Goal: Transaction & Acquisition: Subscribe to service/newsletter

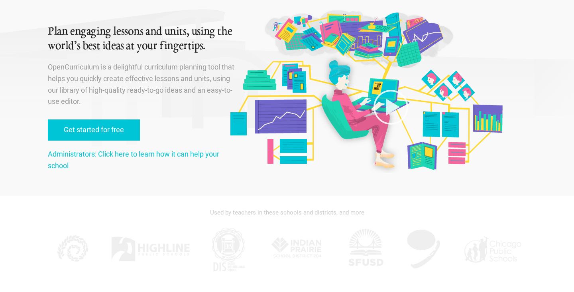
scroll to position [40, 0]
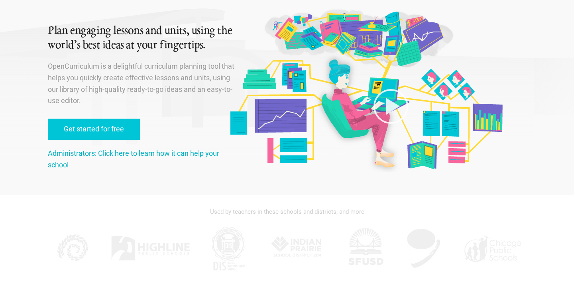
click at [91, 152] on link "Administrators: Click here to learn how it can help your school" at bounding box center [134, 159] width 172 height 20
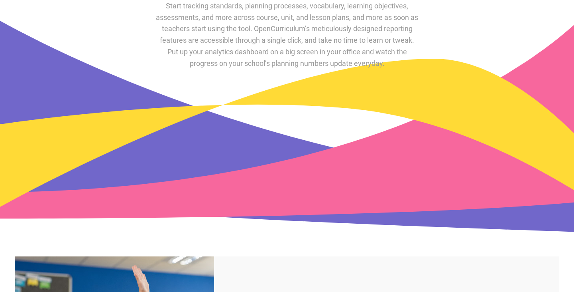
scroll to position [467, 0]
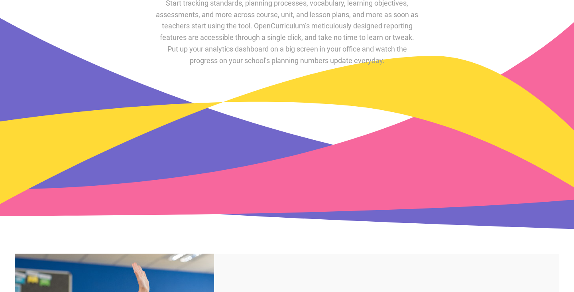
click at [14, 97] on section "Track gaps and opportunities in curriculum alignment and instructional choices.…" at bounding box center [287, 108] width 574 height 267
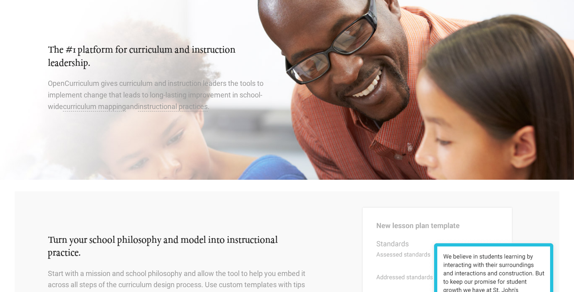
scroll to position [0, 0]
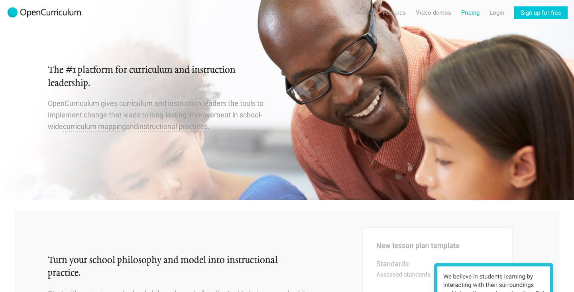
click at [469, 12] on link "Pricing" at bounding box center [470, 12] width 18 height 13
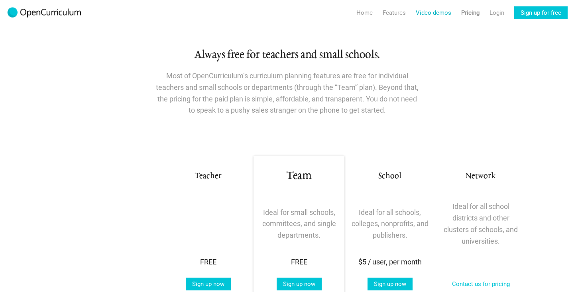
click at [439, 14] on link "Video demos" at bounding box center [433, 12] width 35 height 13
radio input "true"
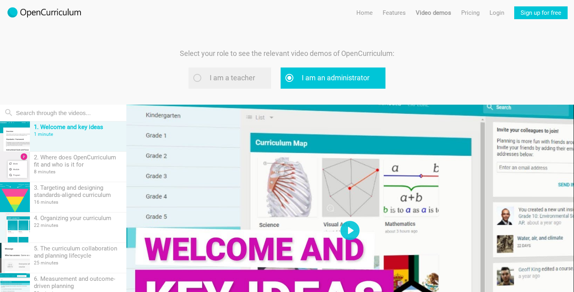
click at [199, 78] on label "I am a teacher" at bounding box center [230, 77] width 83 height 21
click at [205, 78] on input "I am a teacher" at bounding box center [207, 77] width 5 height 5
radio input "true"
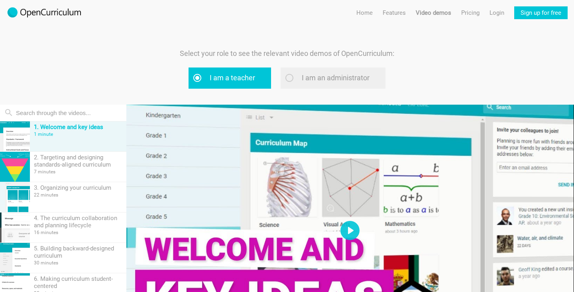
click at [291, 77] on label "I am an administrator" at bounding box center [333, 77] width 105 height 21
click at [297, 77] on input "I am an administrator" at bounding box center [299, 77] width 5 height 5
radio input "true"
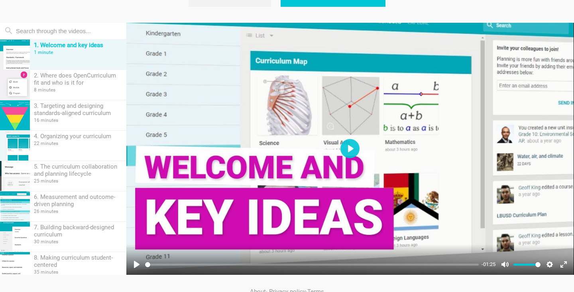
scroll to position [98, 0]
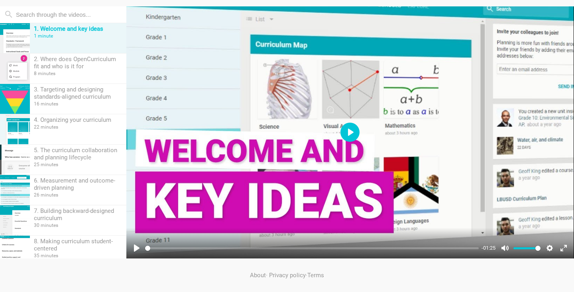
click at [346, 133] on button "Play" at bounding box center [350, 131] width 19 height 19
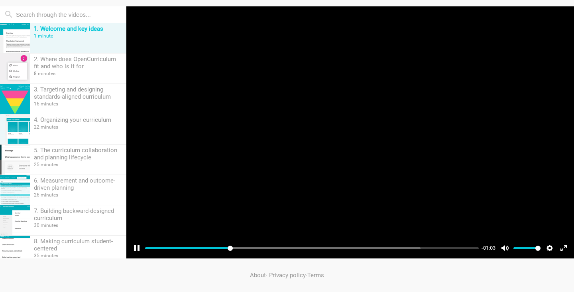
click at [369, 12] on div at bounding box center [350, 132] width 448 height 252
click at [134, 248] on button "Pause Play" at bounding box center [136, 247] width 13 height 13
type input "99.96"
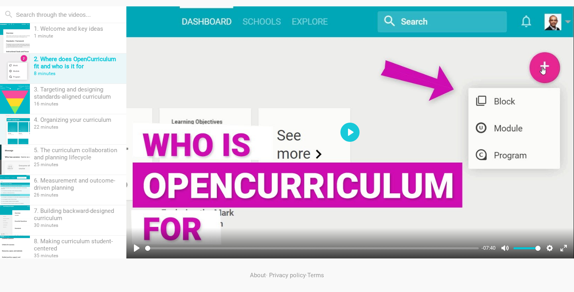
click at [64, 63] on div "2. Where does OpenCurriculum fit and who is it for" at bounding box center [78, 62] width 89 height 14
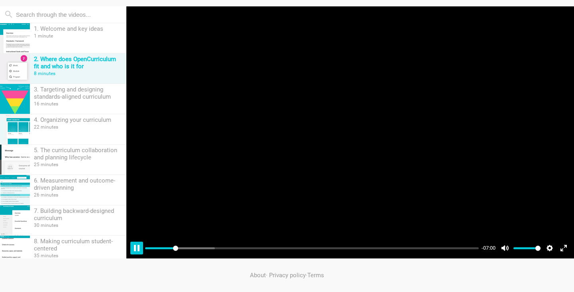
type input "8.57"
click at [134, 249] on button "Pause Play" at bounding box center [136, 247] width 13 height 13
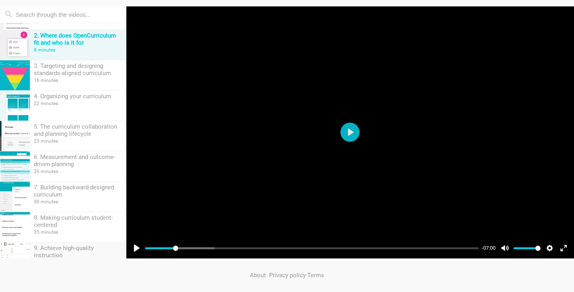
scroll to position [0, 0]
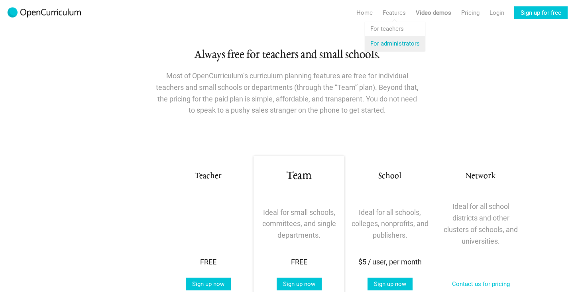
click at [389, 44] on link "Features For administrators" at bounding box center [395, 43] width 61 height 14
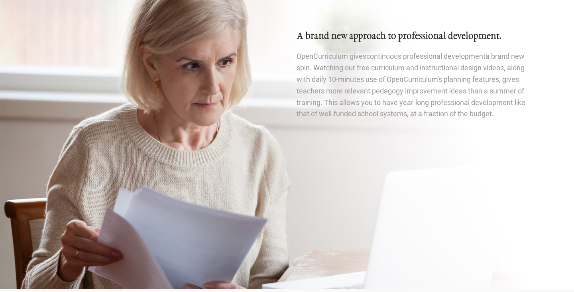
scroll to position [1422, 0]
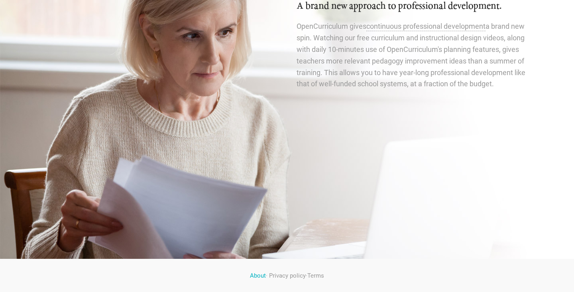
click at [258, 275] on link "About" at bounding box center [258, 275] width 16 height 7
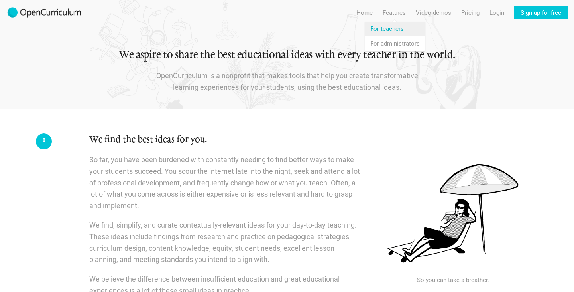
click at [389, 29] on link "Features For teachers" at bounding box center [395, 29] width 61 height 14
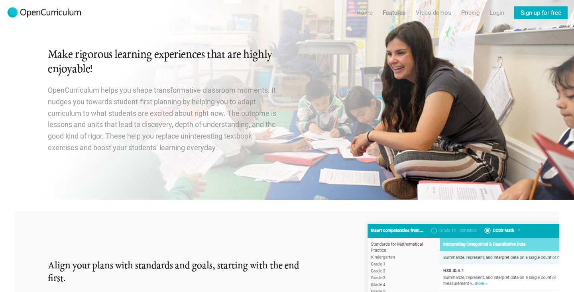
click at [528, 12] on link "Sign up for free" at bounding box center [541, 12] width 53 height 13
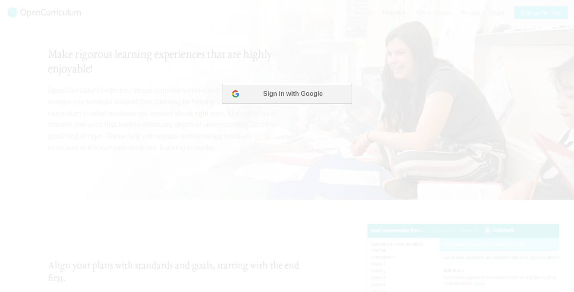
click at [296, 92] on button "Sign in with Google" at bounding box center [287, 94] width 130 height 20
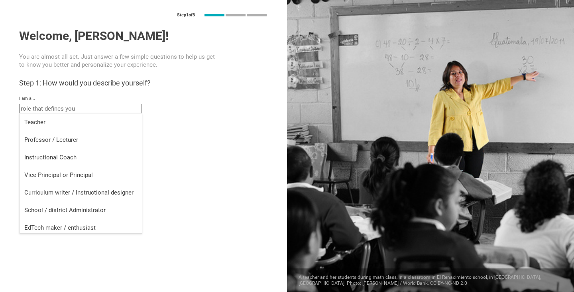
click at [94, 106] on input "text" at bounding box center [80, 109] width 123 height 10
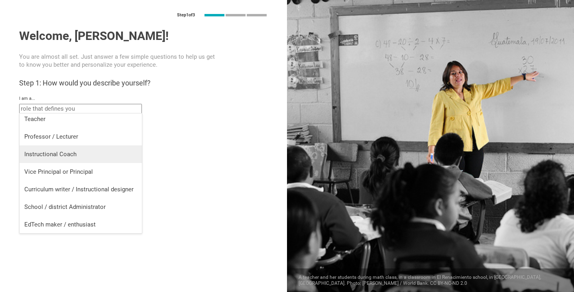
click at [101, 153] on div "Instructional Coach" at bounding box center [80, 154] width 113 height 8
type input "Instructional Coach"
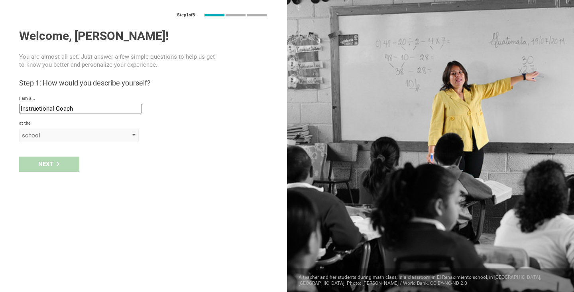
click at [103, 134] on div "school" at bounding box center [67, 135] width 91 height 8
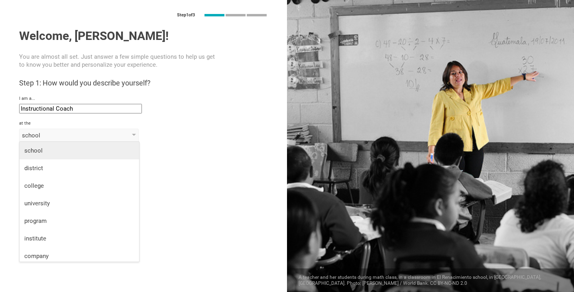
click at [97, 149] on div "school" at bounding box center [79, 150] width 110 height 8
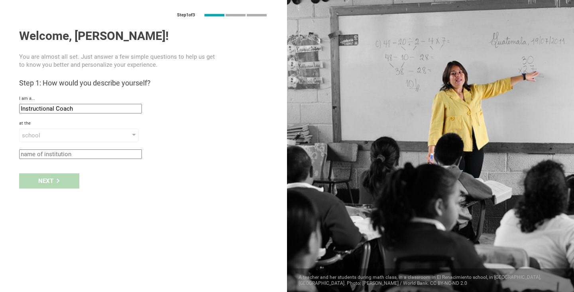
click at [88, 154] on input "text" at bounding box center [80, 154] width 123 height 10
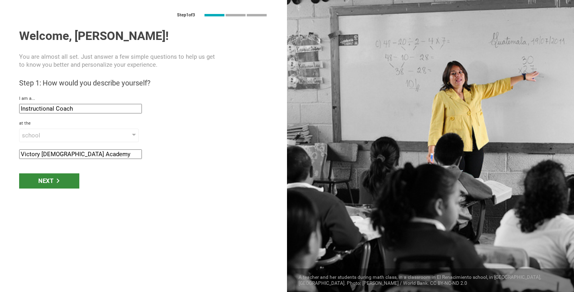
type input "Victory [DEMOGRAPHIC_DATA] Academy"
click at [47, 181] on div "Next" at bounding box center [49, 180] width 60 height 15
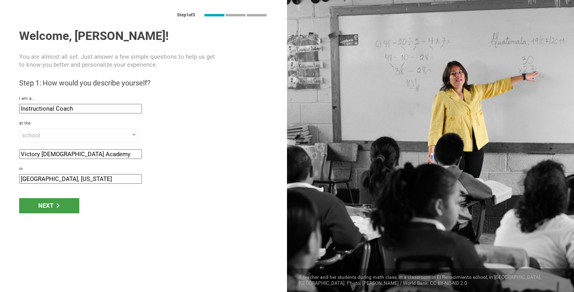
click at [66, 178] on input "[GEOGRAPHIC_DATA], [US_STATE]" at bounding box center [80, 179] width 123 height 10
type input "S"
type input "Valparaiso, [GEOGRAPHIC_DATA]"
click at [49, 205] on div "Next" at bounding box center [49, 205] width 60 height 15
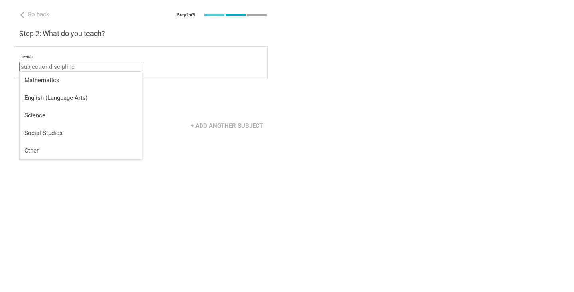
click at [91, 67] on input "text" at bounding box center [80, 67] width 123 height 10
click at [73, 145] on li "Other" at bounding box center [81, 151] width 122 height 18
type input "Other"
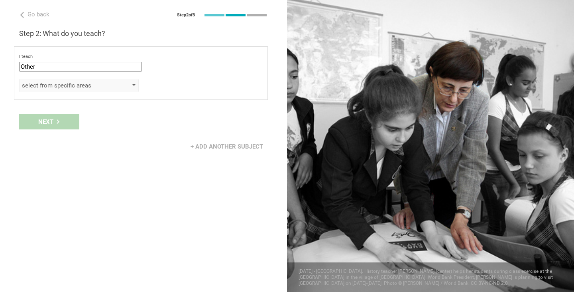
click at [98, 82] on div "select from specific areas" at bounding box center [67, 85] width 91 height 8
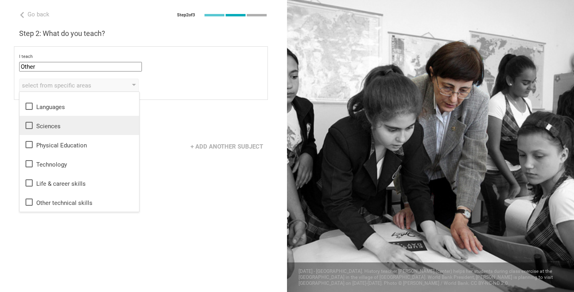
scroll to position [0, 0]
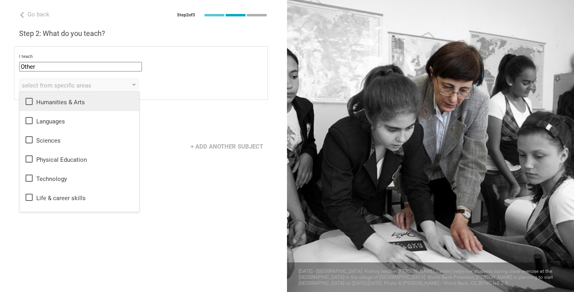
click at [32, 102] on icon at bounding box center [29, 102] width 10 height 10
click at [175, 141] on div "+ Add another subject" at bounding box center [143, 146] width 287 height 25
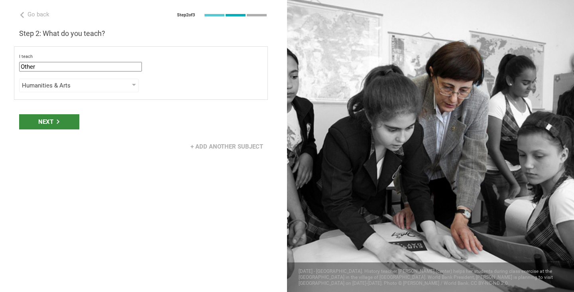
click at [50, 118] on div "Next" at bounding box center [49, 121] width 60 height 15
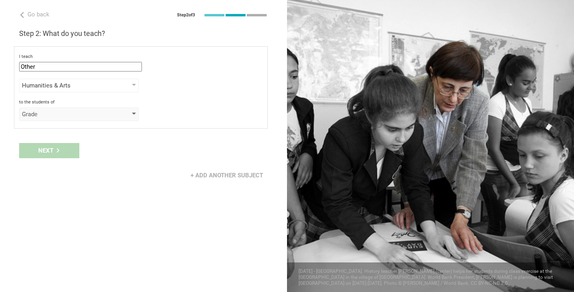
click at [71, 115] on div "Grade" at bounding box center [67, 114] width 91 height 8
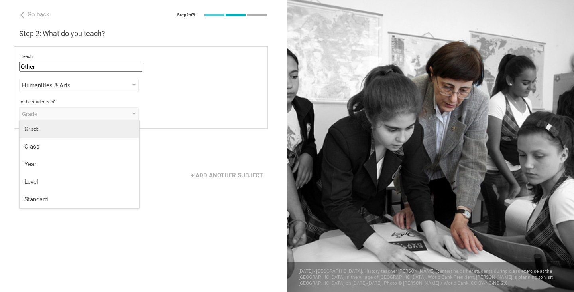
click at [67, 136] on li "Grade" at bounding box center [80, 129] width 120 height 18
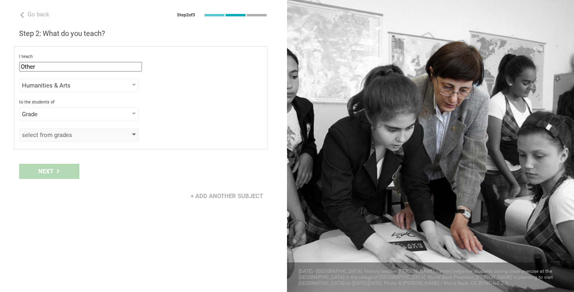
click at [69, 136] on div "select from grades" at bounding box center [67, 135] width 91 height 8
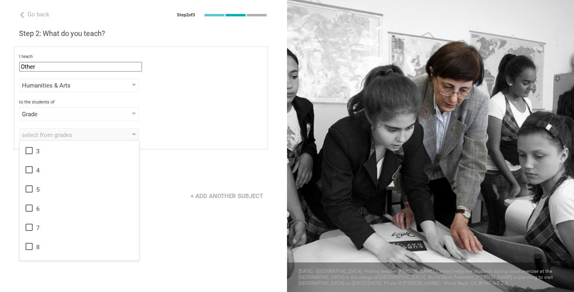
scroll to position [36, 0]
click at [30, 209] on icon at bounding box center [29, 210] width 10 height 10
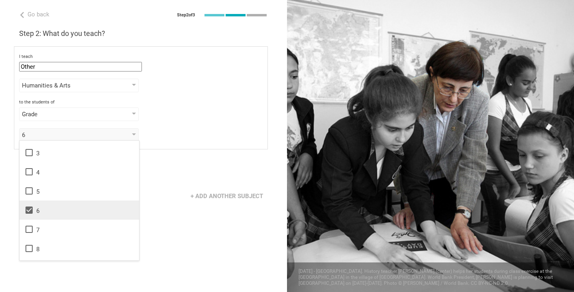
click at [186, 177] on div "Next" at bounding box center [143, 171] width 287 height 25
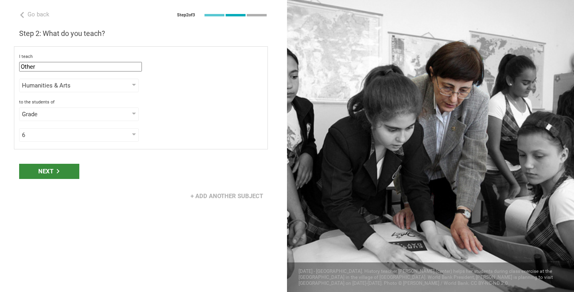
click at [47, 170] on div "Next" at bounding box center [49, 171] width 60 height 15
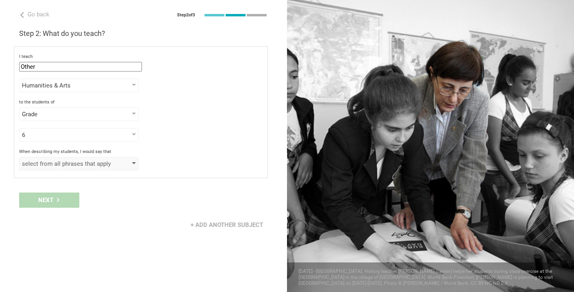
click at [89, 160] on div "select from all phrases that apply" at bounding box center [67, 164] width 91 height 8
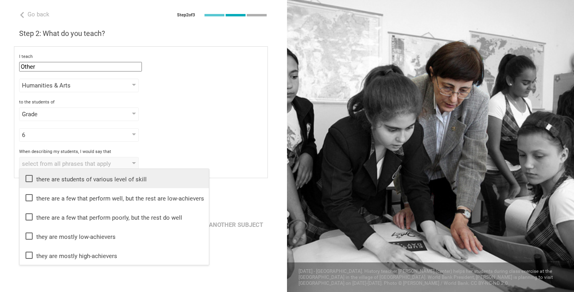
click at [29, 177] on icon at bounding box center [29, 179] width 10 height 10
click at [217, 137] on div "6 1 2 3 4 5 6 7 8 9 10 11 12 13" at bounding box center [141, 135] width 244 height 14
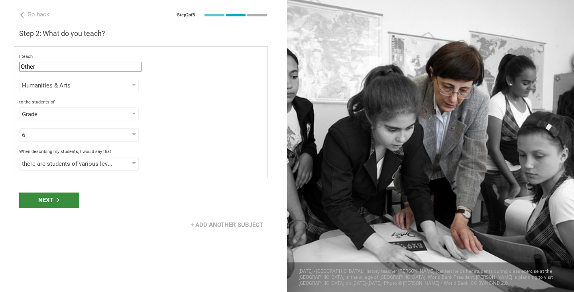
click at [42, 198] on div "Next" at bounding box center [49, 199] width 60 height 15
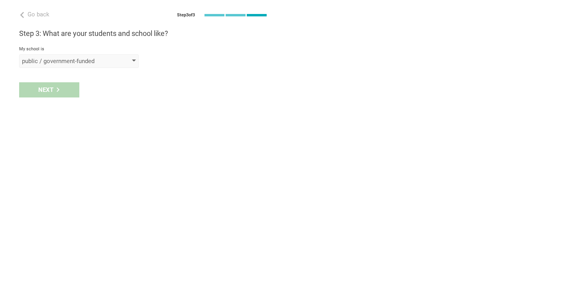
click at [106, 60] on div "public / government-funded" at bounding box center [67, 61] width 91 height 8
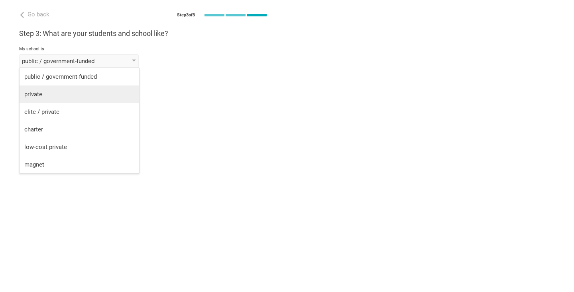
click at [99, 90] on div "private" at bounding box center [79, 94] width 110 height 8
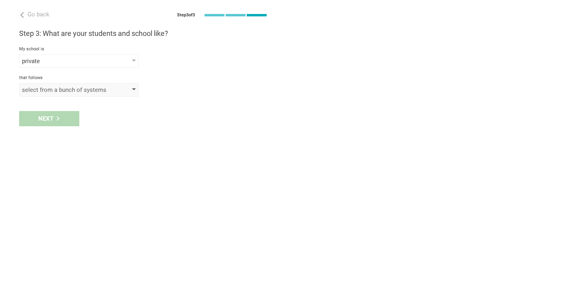
click at [96, 88] on div "select from a bunch of systems" at bounding box center [67, 90] width 91 height 8
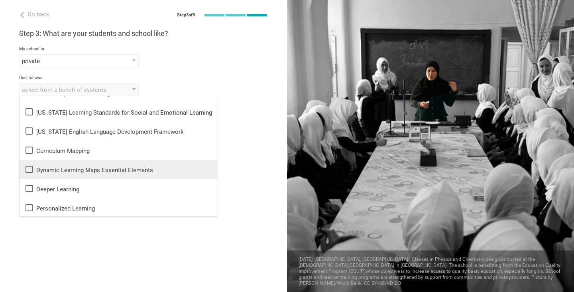
scroll to position [162, 0]
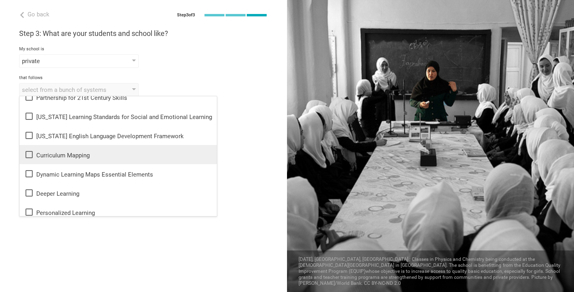
click at [28, 154] on icon at bounding box center [29, 155] width 10 height 10
click at [209, 81] on div "that follows Curriculum Mapping None of the following Common Core [PERSON_NAME]…" at bounding box center [143, 86] width 249 height 22
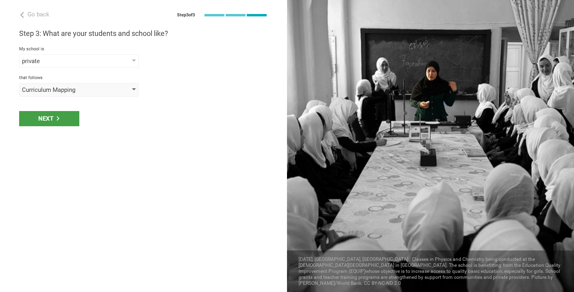
click at [114, 90] on div "Curriculum Mapping" at bounding box center [79, 90] width 120 height 14
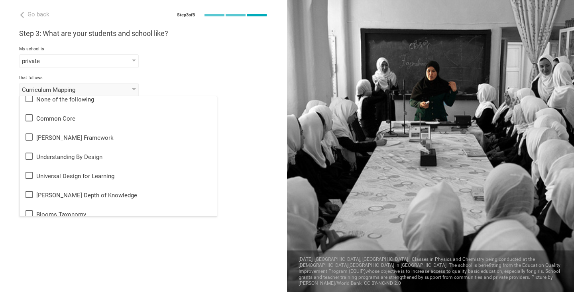
scroll to position [0, 0]
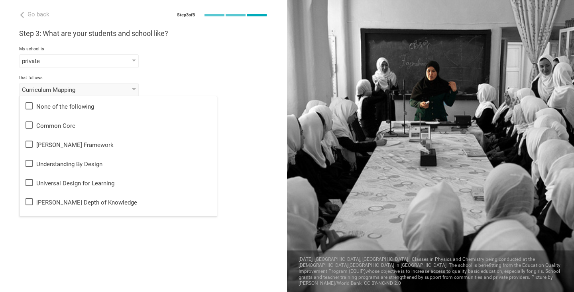
click at [223, 81] on div "that follows Curriculum Mapping None of the following Common Core [PERSON_NAME]…" at bounding box center [143, 86] width 249 height 22
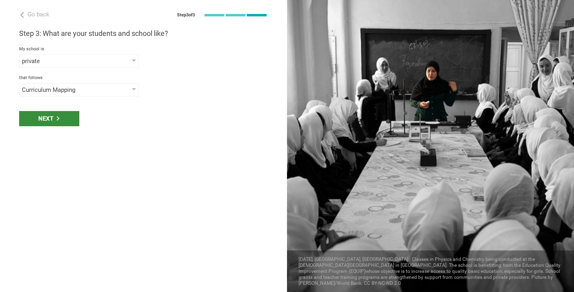
click at [39, 117] on div "Next" at bounding box center [49, 118] width 60 height 15
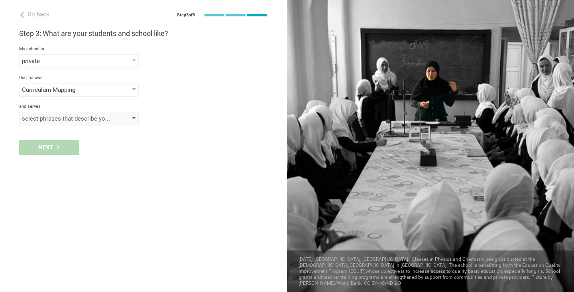
click at [78, 116] on div "select phrases that describe your student population" at bounding box center [67, 118] width 91 height 8
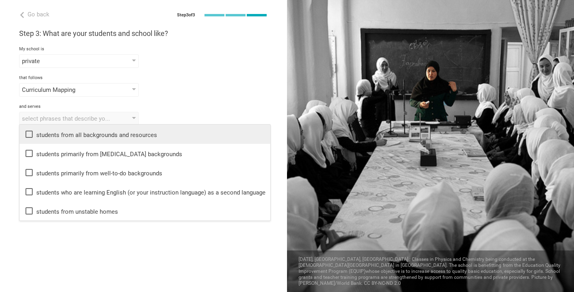
click at [29, 135] on icon at bounding box center [29, 134] width 10 height 10
click at [182, 106] on div "and serves" at bounding box center [143, 107] width 249 height 6
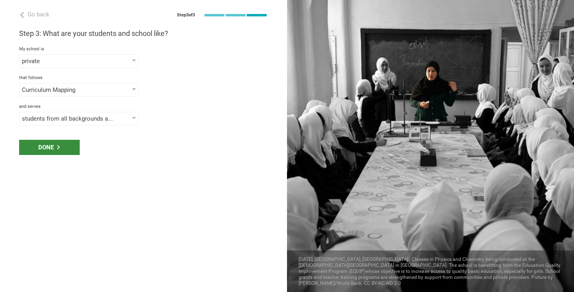
click at [42, 150] on div "Done" at bounding box center [49, 147] width 61 height 15
